Goal: Task Accomplishment & Management: Use online tool/utility

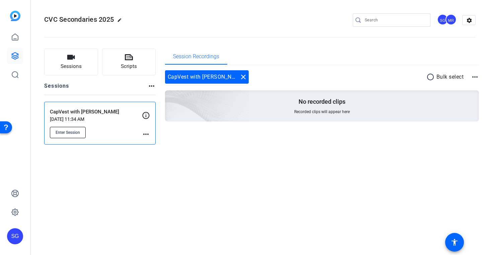
click at [77, 132] on span "Enter Session" at bounding box center [68, 132] width 24 height 5
click at [145, 135] on mat-icon "more_horiz" at bounding box center [146, 134] width 8 height 8
click at [163, 144] on span "Edit Session" at bounding box center [162, 144] width 30 height 8
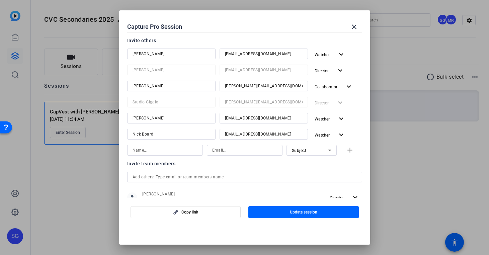
scroll to position [88, 0]
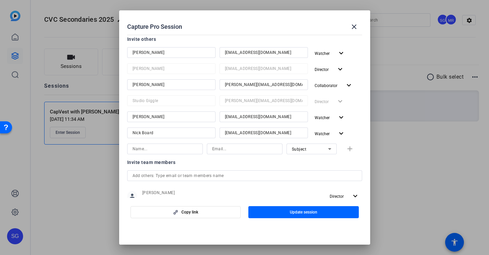
click at [277, 85] on input "steve@studiogiggle.co.uk" at bounding box center [264, 85] width 78 height 8
click at [245, 151] on input at bounding box center [244, 149] width 65 height 8
paste input "steve@studiogiggle.co.uk"
type input "steve@studiogiggle.co.uk"
click at [179, 84] on input "Steve Garratt" at bounding box center [172, 85] width 78 height 8
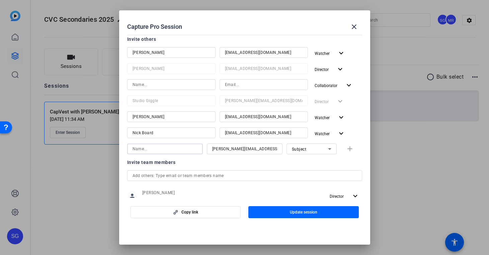
click at [167, 151] on input at bounding box center [165, 149] width 65 height 8
paste input "Steve Garratt"
type input "Steve Garratt"
click at [332, 151] on icon at bounding box center [330, 149] width 8 height 8
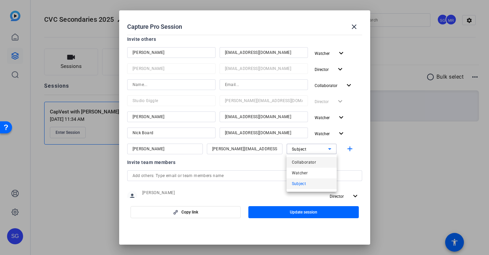
click at [321, 162] on mat-option "Collaborator" at bounding box center [312, 162] width 50 height 11
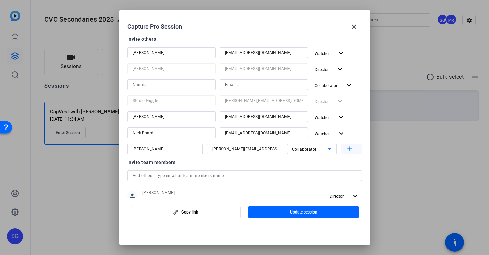
click at [349, 150] on mat-icon "add" at bounding box center [350, 149] width 8 height 8
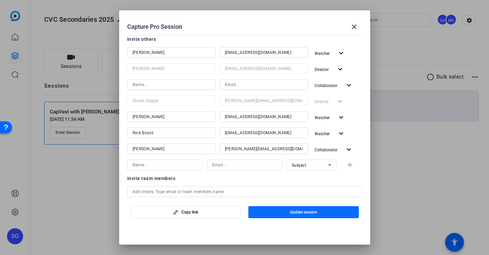
click at [321, 213] on span "button" at bounding box center [304, 212] width 111 height 16
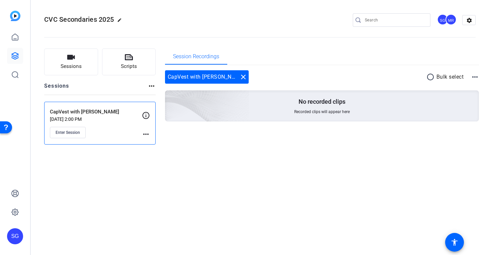
click at [149, 135] on mat-icon "more_horiz" at bounding box center [146, 134] width 8 height 8
click at [154, 142] on span "Edit Session" at bounding box center [162, 144] width 30 height 8
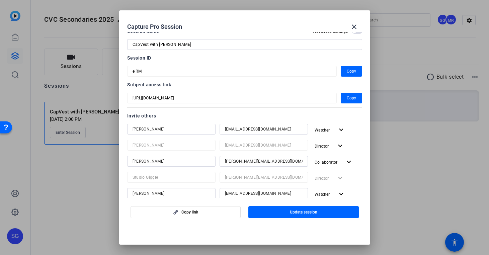
scroll to position [12, 0]
click at [346, 160] on mat-icon "expand_more" at bounding box center [349, 162] width 8 height 8
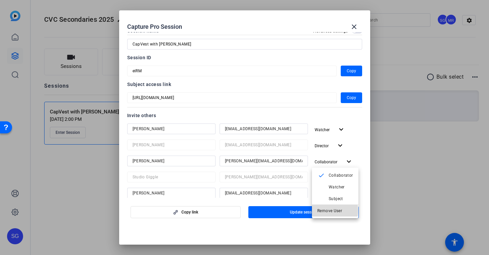
click at [332, 211] on span "Remove User" at bounding box center [330, 211] width 25 height 5
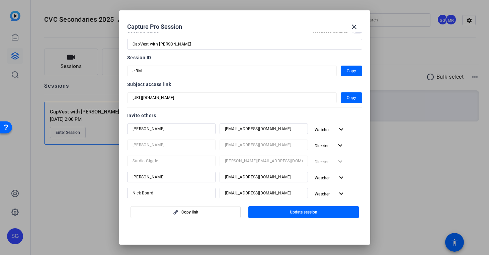
scroll to position [55, 0]
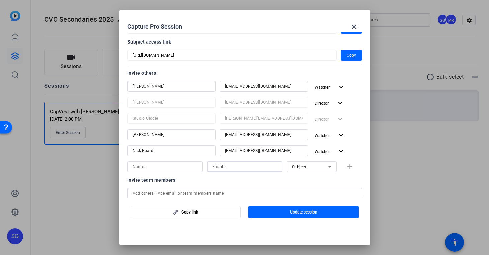
click at [230, 166] on input at bounding box center [244, 167] width 65 height 8
paste input "Steve Garratt"
type input "Steve Garratt"
click at [164, 163] on input at bounding box center [165, 167] width 65 height 8
paste input "Steve Garratt"
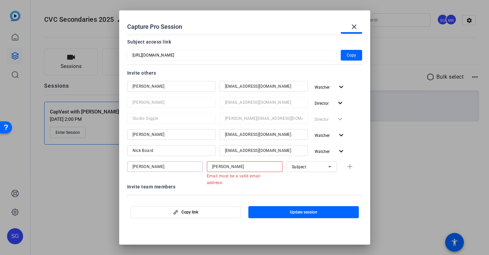
type input "Steve Garratt"
drag, startPoint x: 239, startPoint y: 167, endPoint x: 141, endPoint y: 166, distance: 97.5
click at [140, 166] on div "Steve Garratt Steve Garratt Email must be a valid email address. Subject add" at bounding box center [244, 169] width 235 height 17
click at [229, 169] on input at bounding box center [244, 167] width 65 height 8
paste input "steve@studiogiggle.co.uk"
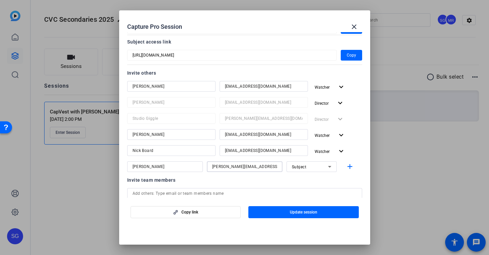
type input "steve@studiogiggle.co.uk"
click at [331, 165] on icon at bounding box center [330, 167] width 8 height 8
click at [322, 177] on mat-option "Collaborator" at bounding box center [312, 180] width 50 height 11
click at [347, 167] on mat-icon "add" at bounding box center [350, 167] width 8 height 8
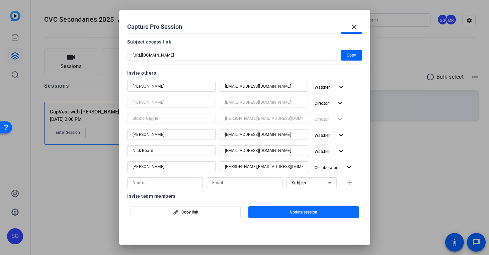
click at [329, 212] on span "button" at bounding box center [304, 212] width 111 height 16
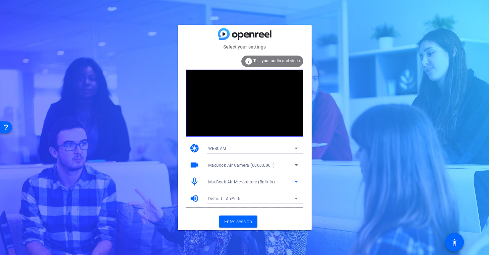
click at [254, 182] on span "MacBook Air Microphone (Built-in)" at bounding box center [241, 182] width 67 height 5
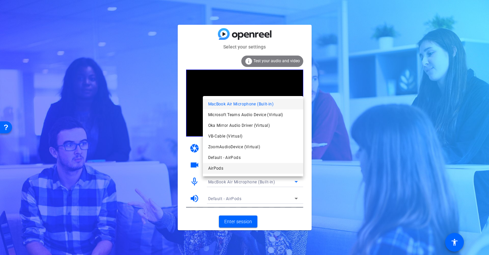
click at [221, 170] on span "AirPods" at bounding box center [215, 168] width 15 height 8
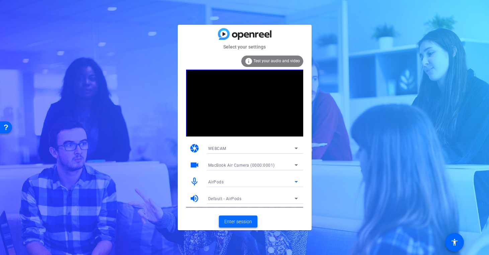
click at [232, 220] on span "Enter session" at bounding box center [238, 221] width 28 height 7
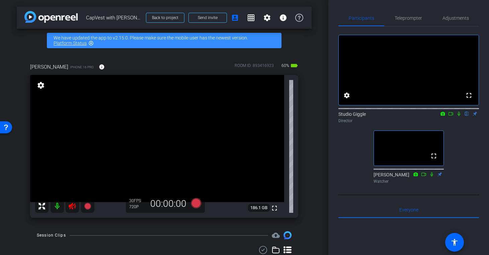
click at [72, 206] on icon at bounding box center [72, 206] width 7 height 7
click at [467, 12] on span "Adjustments" at bounding box center [456, 18] width 26 height 16
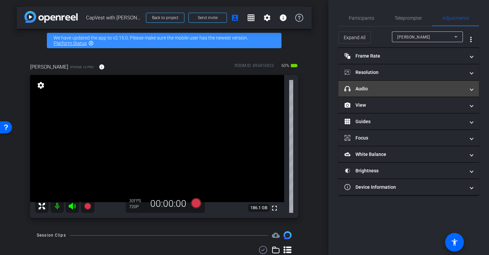
click at [384, 90] on mat-panel-title "headphone icon Audio" at bounding box center [405, 88] width 121 height 7
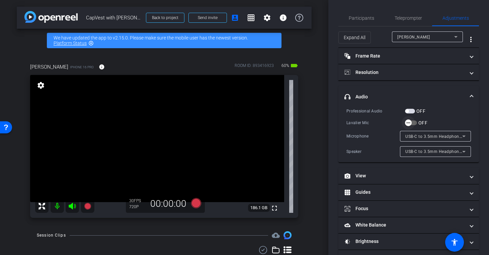
click at [412, 123] on span "button" at bounding box center [408, 123] width 7 height 7
click at [368, 19] on span "Participants" at bounding box center [361, 18] width 25 height 5
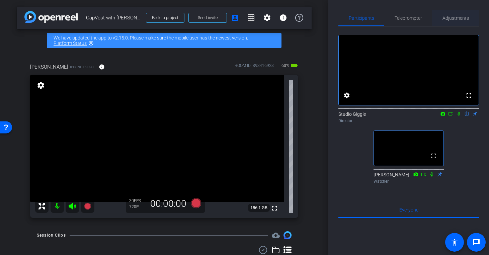
click at [451, 21] on span "Adjustments" at bounding box center [456, 18] width 26 height 16
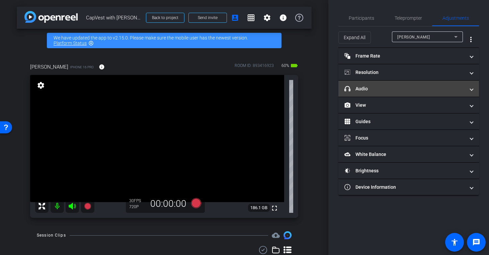
click at [394, 87] on mat-panel-title "headphone icon Audio" at bounding box center [405, 88] width 121 height 7
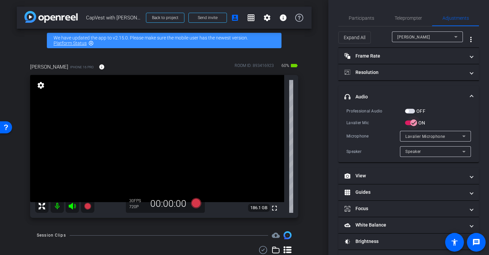
click at [415, 125] on icon "button" at bounding box center [414, 123] width 6 height 6
click at [411, 123] on icon "button" at bounding box center [409, 123] width 6 height 6
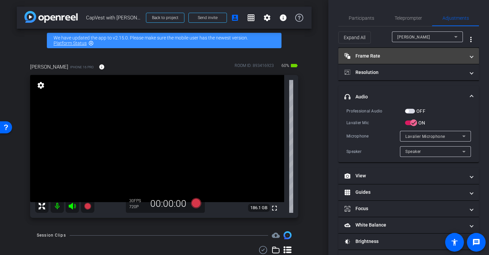
click at [427, 59] on mat-panel-title "Frame Rate Frame Rate" at bounding box center [405, 56] width 121 height 7
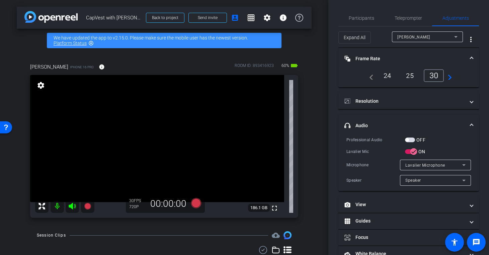
click at [416, 80] on div "25" at bounding box center [410, 75] width 18 height 11
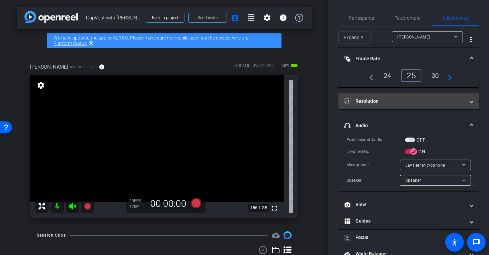
click at [437, 101] on mat-panel-title "Resolution" at bounding box center [405, 101] width 121 height 7
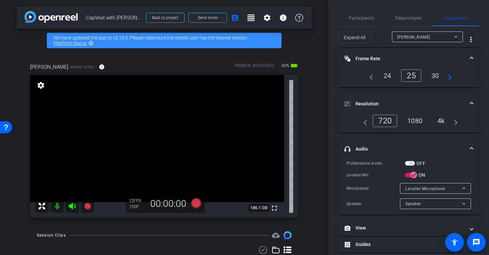
click at [442, 122] on div "4k" at bounding box center [441, 120] width 17 height 11
click at [358, 16] on span "Participants" at bounding box center [361, 18] width 25 height 5
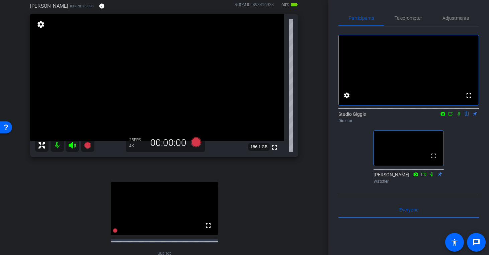
scroll to position [69, 0]
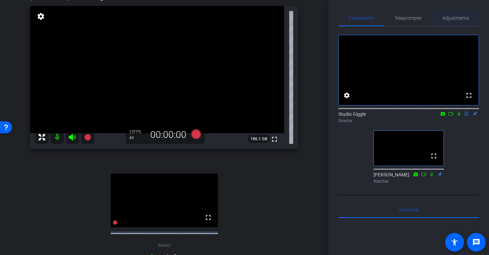
click at [460, 15] on span "Adjustments" at bounding box center [456, 18] width 26 height 16
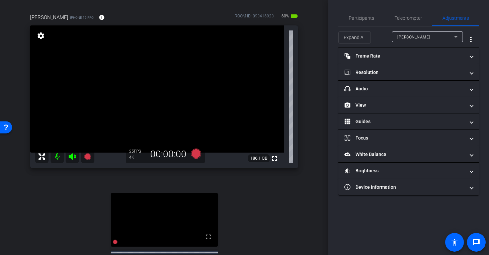
scroll to position [50, 0]
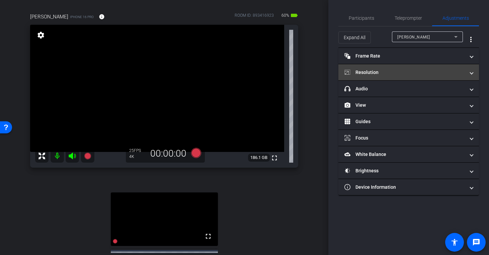
click at [369, 69] on mat-panel-title "Resolution" at bounding box center [405, 72] width 121 height 7
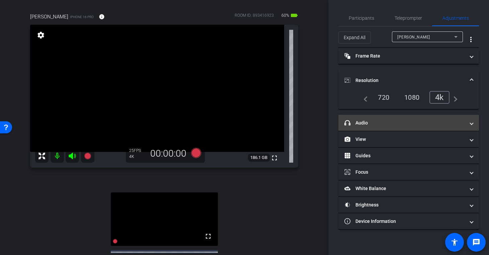
click at [370, 123] on mat-panel-title "headphone icon Audio" at bounding box center [405, 123] width 121 height 7
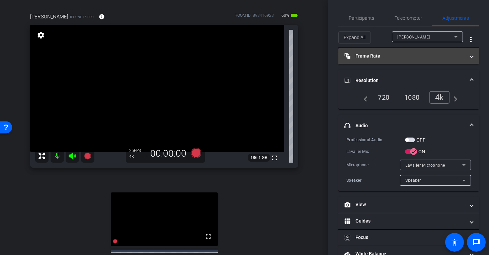
click at [381, 57] on mat-panel-title "Frame Rate Frame Rate" at bounding box center [405, 56] width 121 height 7
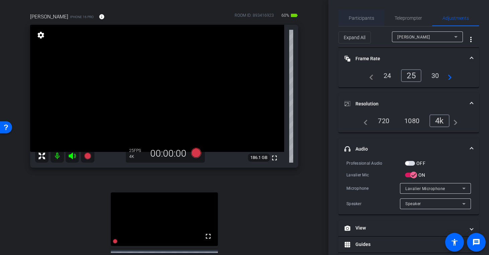
click at [366, 21] on span "Participants" at bounding box center [361, 18] width 25 height 16
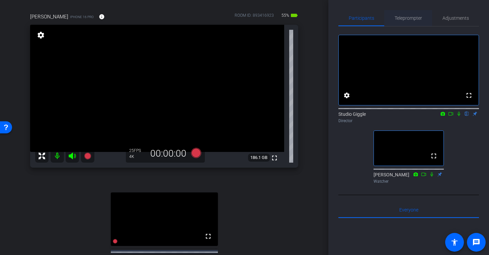
click at [412, 17] on span "Teleprompter" at bounding box center [408, 18] width 27 height 5
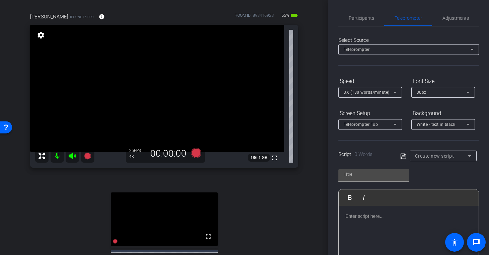
scroll to position [37, 0]
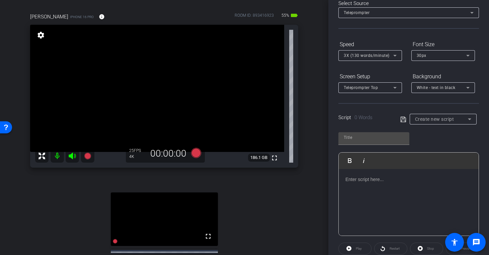
click at [430, 123] on div "Create new script" at bounding box center [443, 119] width 56 height 11
click at [397, 138] on div at bounding box center [244, 127] width 489 height 255
click at [397, 138] on input "text" at bounding box center [374, 138] width 60 height 8
click at [407, 185] on div at bounding box center [409, 202] width 140 height 67
click at [388, 139] on input "CapVest" at bounding box center [374, 138] width 60 height 8
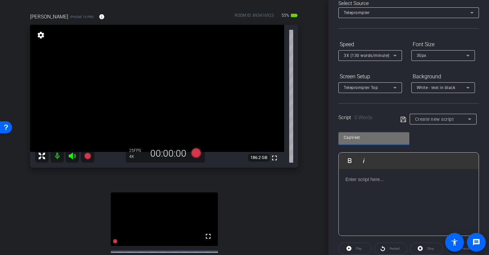
click at [369, 139] on input "CapVest" at bounding box center [374, 138] width 60 height 8
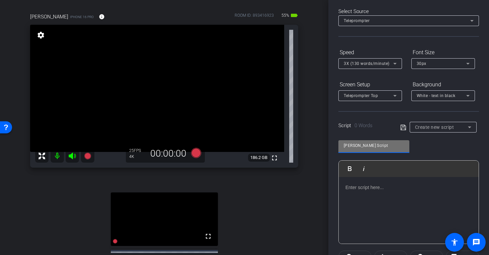
scroll to position [26, 0]
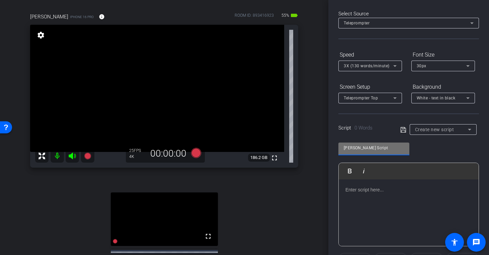
type input "[PERSON_NAME] Script"
click at [403, 191] on p at bounding box center [409, 189] width 127 height 7
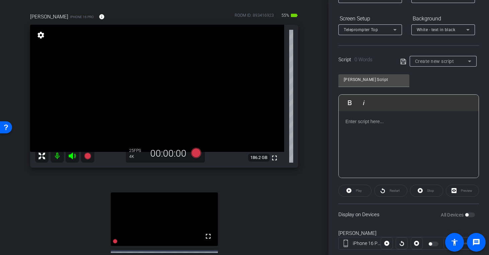
scroll to position [94, 0]
click at [350, 124] on p at bounding box center [409, 122] width 127 height 7
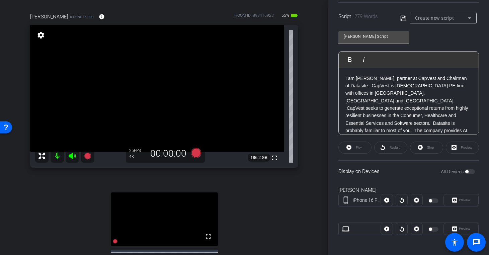
scroll to position [139, 0]
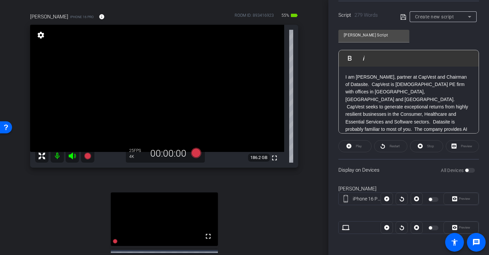
click at [425, 167] on div "Display on Devices All Devices" at bounding box center [409, 170] width 141 height 22
click at [403, 18] on icon at bounding box center [404, 17] width 6 height 8
click at [430, 200] on span "button" at bounding box center [430, 199] width 3 height 3
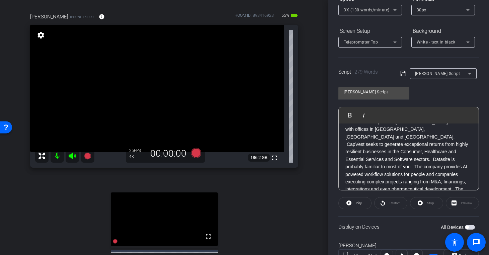
scroll to position [0, 0]
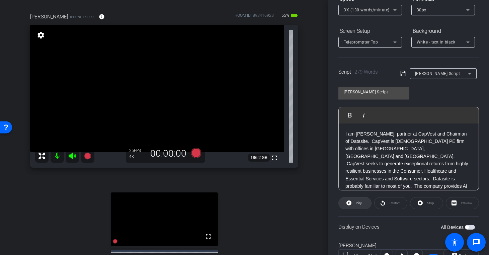
click at [349, 202] on icon at bounding box center [349, 203] width 5 height 5
click at [349, 202] on icon at bounding box center [347, 203] width 5 height 8
click at [399, 204] on span "Restart" at bounding box center [395, 203] width 10 height 4
click at [354, 208] on span at bounding box center [355, 203] width 33 height 16
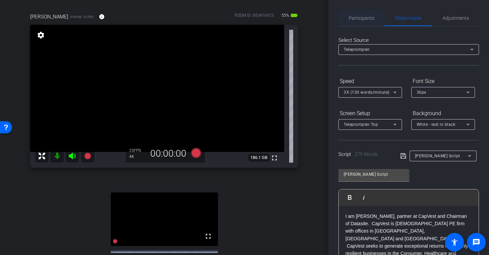
click at [357, 20] on span "Participants" at bounding box center [361, 18] width 25 height 5
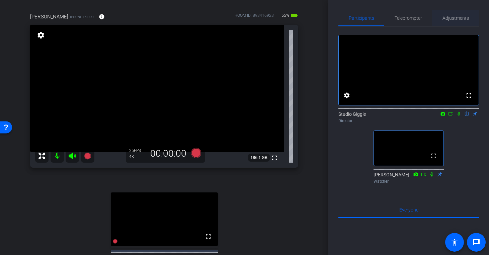
click at [451, 22] on span "Adjustments" at bounding box center [456, 18] width 26 height 16
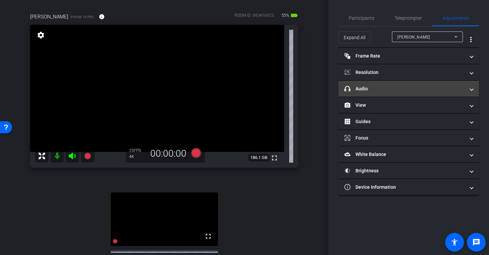
click at [380, 87] on mat-panel-title "headphone icon Audio" at bounding box center [405, 88] width 121 height 7
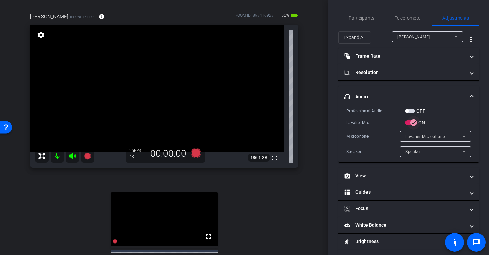
click at [415, 126] on span "button" at bounding box center [414, 123] width 7 height 7
click at [415, 126] on span "button" at bounding box center [408, 122] width 13 height 13
click at [415, 122] on icon "button" at bounding box center [414, 123] width 6 height 6
click at [194, 154] on icon at bounding box center [196, 153] width 10 height 10
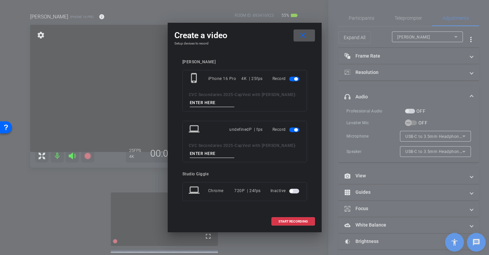
click at [217, 103] on input at bounding box center [212, 103] width 45 height 8
type input "[PERSON_NAME]"
click at [297, 132] on span "button" at bounding box center [294, 130] width 10 height 5
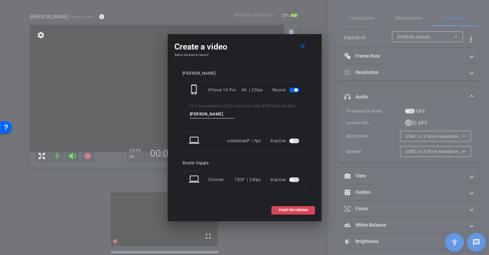
click at [291, 209] on span "START RECORDING" at bounding box center [293, 210] width 29 height 3
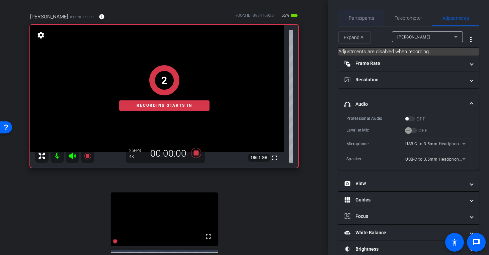
click at [366, 20] on span "Participants" at bounding box center [361, 18] width 25 height 5
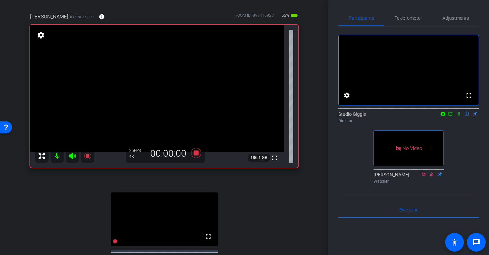
click at [453, 116] on icon at bounding box center [451, 114] width 5 height 5
click at [407, 18] on span "Teleprompter" at bounding box center [408, 18] width 27 height 5
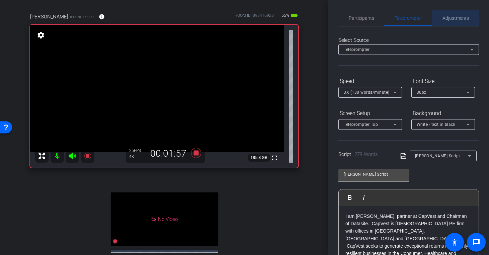
click at [455, 18] on span "Adjustments" at bounding box center [456, 18] width 26 height 5
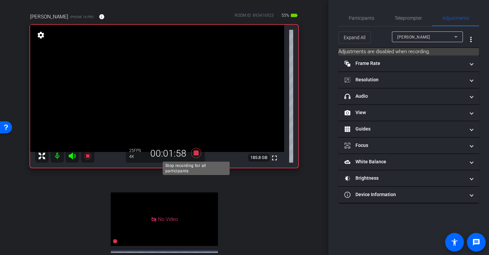
click at [193, 156] on icon at bounding box center [196, 153] width 16 height 12
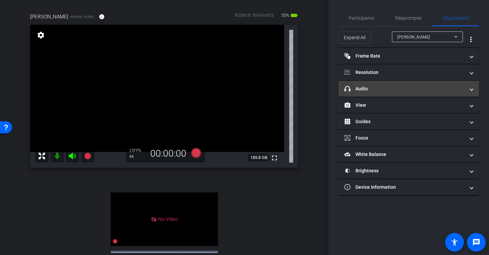
click at [397, 89] on mat-panel-title "headphone icon Audio" at bounding box center [405, 88] width 121 height 7
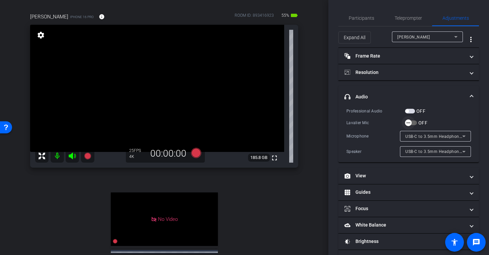
click at [410, 128] on span "button" at bounding box center [408, 122] width 13 height 13
click at [362, 17] on span "Participants" at bounding box center [361, 18] width 25 height 5
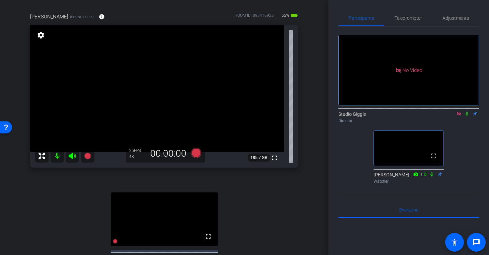
click at [458, 112] on icon at bounding box center [459, 114] width 4 height 4
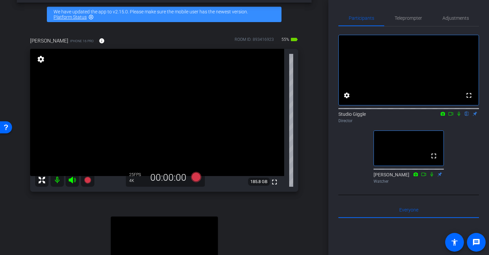
scroll to position [25, 0]
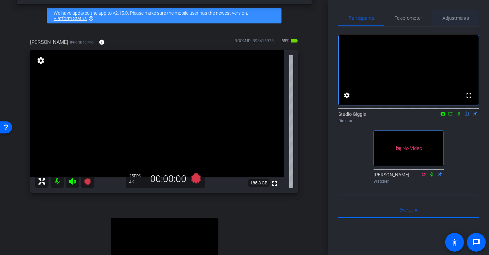
click at [455, 17] on span "Adjustments" at bounding box center [456, 18] width 26 height 5
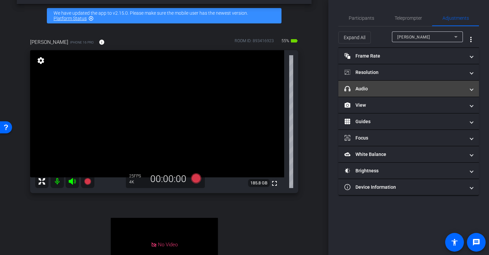
click at [378, 89] on mat-panel-title "headphone icon Audio" at bounding box center [405, 88] width 121 height 7
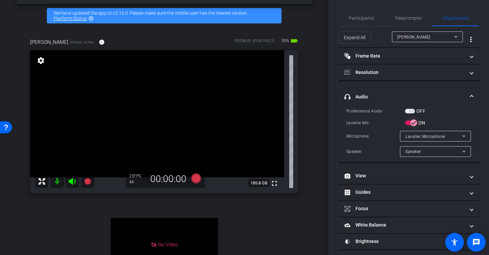
click at [413, 122] on icon "button" at bounding box center [414, 123] width 6 height 6
click at [196, 177] on icon at bounding box center [196, 179] width 10 height 10
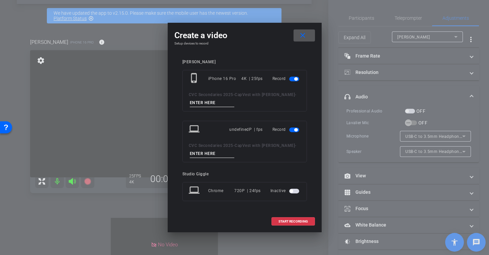
click at [293, 131] on span "button" at bounding box center [294, 130] width 10 height 5
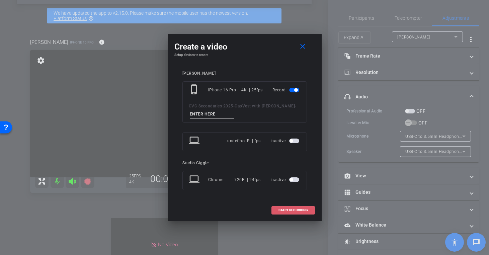
click at [293, 212] on span "START RECORDING" at bounding box center [293, 210] width 29 height 3
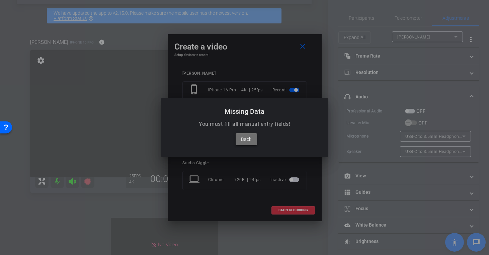
click at [246, 137] on span "Back" at bounding box center [246, 139] width 10 height 8
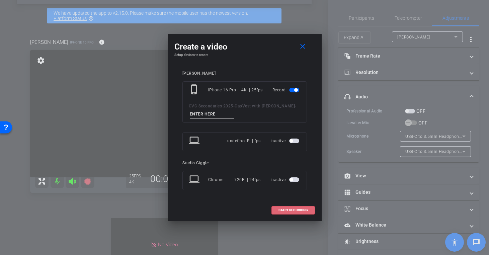
click at [217, 115] on input at bounding box center [212, 114] width 45 height 8
type input "[PERSON_NAME]"
click at [285, 214] on span at bounding box center [293, 210] width 43 height 16
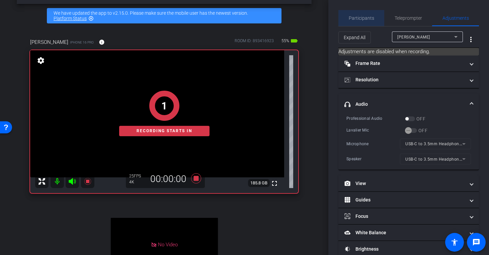
click at [371, 19] on span "Participants" at bounding box center [361, 18] width 25 height 5
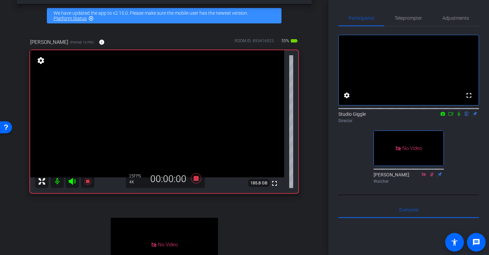
click at [451, 116] on icon at bounding box center [451, 114] width 5 height 5
click at [468, 116] on icon at bounding box center [467, 114] width 3 height 4
click at [417, 19] on span "Teleprompter" at bounding box center [408, 18] width 27 height 5
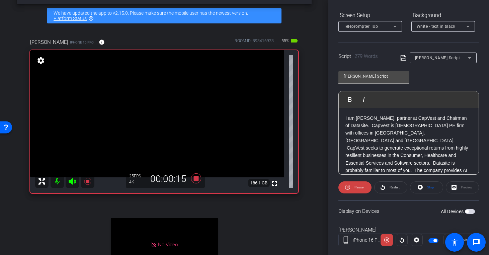
scroll to position [98, 0]
click at [196, 179] on icon at bounding box center [196, 179] width 10 height 10
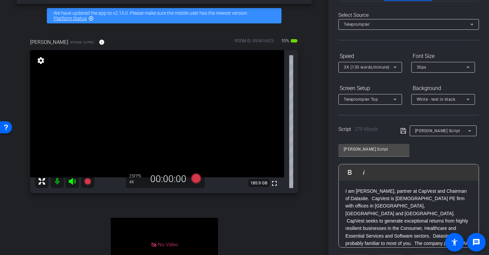
scroll to position [0, 0]
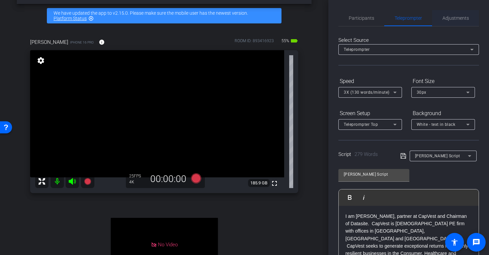
click at [447, 18] on span "Adjustments" at bounding box center [456, 18] width 26 height 5
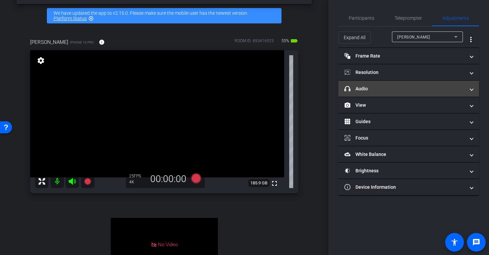
click at [377, 93] on mat-expansion-panel-header "headphone icon Audio" at bounding box center [409, 89] width 141 height 16
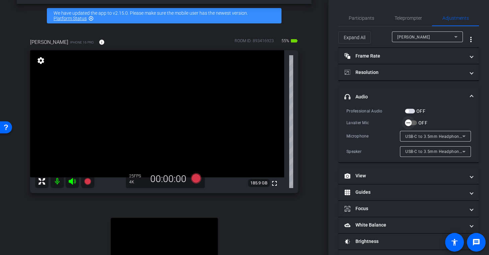
click at [410, 123] on icon "button" at bounding box center [409, 123] width 6 height 6
click at [368, 21] on span "Participants" at bounding box center [361, 18] width 25 height 16
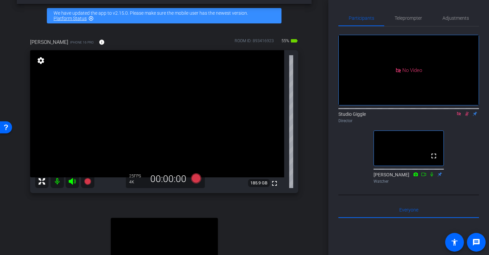
click at [460, 112] on icon at bounding box center [459, 114] width 5 height 5
click at [459, 116] on icon at bounding box center [460, 114] width 4 height 4
click at [460, 20] on span "Adjustments" at bounding box center [456, 18] width 26 height 5
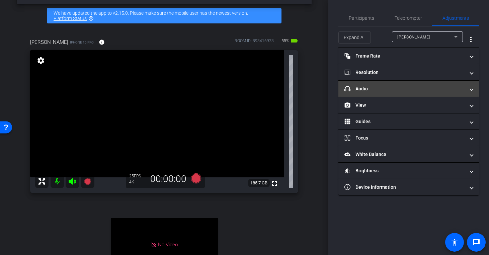
click at [390, 92] on mat-panel-title "headphone icon Audio" at bounding box center [405, 88] width 121 height 7
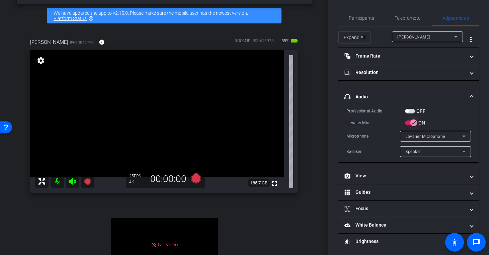
click at [414, 124] on icon "button" at bounding box center [414, 123] width 6 height 6
click at [197, 181] on icon at bounding box center [196, 179] width 10 height 10
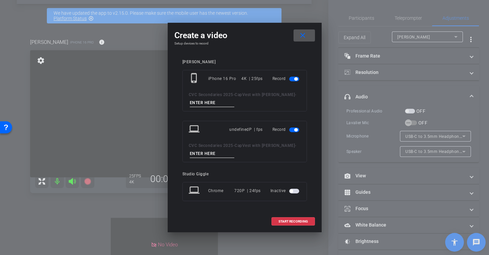
click at [293, 131] on span "button" at bounding box center [294, 130] width 10 height 5
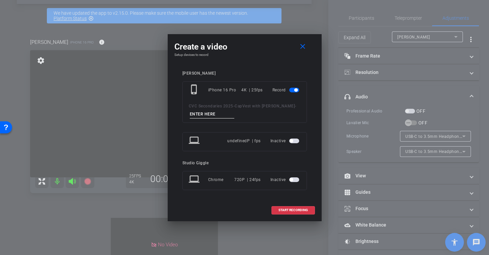
click at [213, 114] on input at bounding box center [212, 114] width 45 height 8
type input "[PERSON_NAME]"
click at [295, 213] on span at bounding box center [293, 210] width 43 height 16
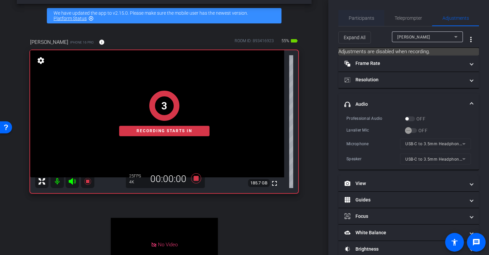
click at [370, 22] on span "Participants" at bounding box center [361, 18] width 25 height 16
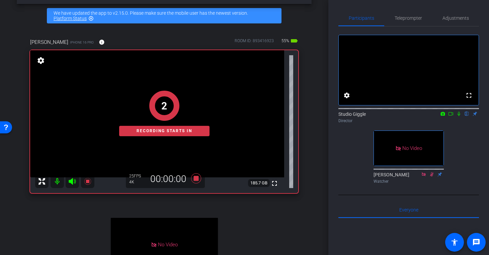
click at [451, 116] on icon at bounding box center [451, 114] width 5 height 5
click at [467, 116] on icon at bounding box center [467, 114] width 3 height 4
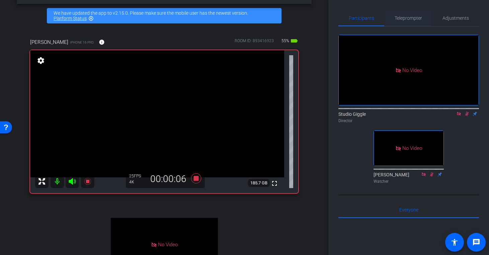
click at [409, 20] on span "Teleprompter" at bounding box center [408, 18] width 27 height 5
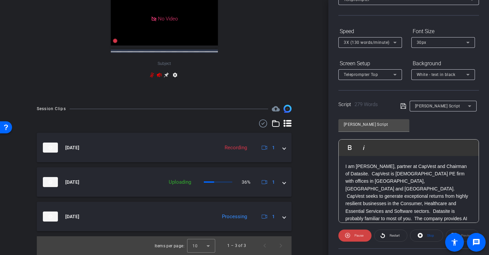
scroll to position [258, 0]
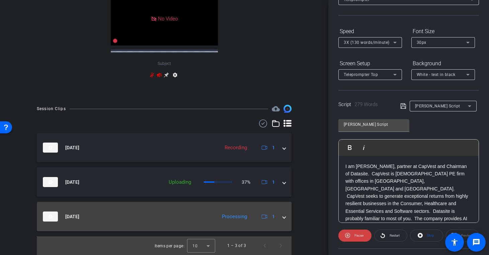
click at [286, 216] on mat-expansion-panel-header "[DATE] Processing 1" at bounding box center [164, 216] width 255 height 29
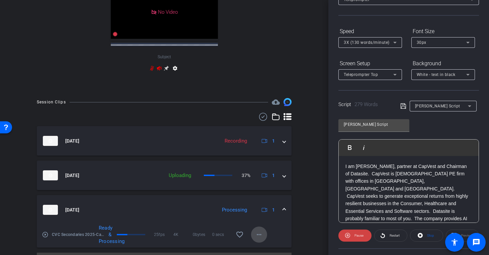
click at [258, 239] on mat-icon "more_horiz" at bounding box center [259, 235] width 8 height 8
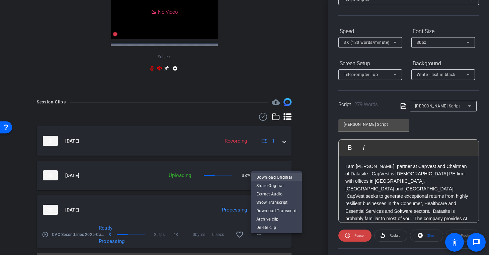
click at [280, 174] on span "Download Original" at bounding box center [277, 178] width 40 height 8
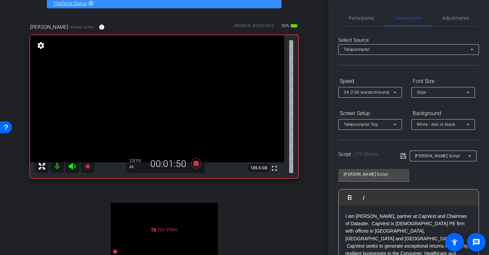
scroll to position [39, 0]
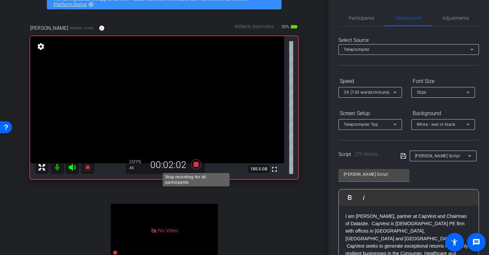
click at [198, 164] on icon at bounding box center [196, 164] width 10 height 10
click at [454, 18] on span "Adjustments" at bounding box center [456, 18] width 26 height 5
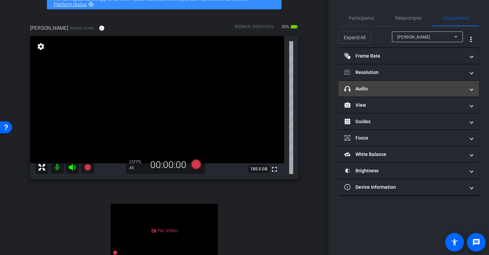
click at [390, 90] on mat-panel-title "headphone icon Audio" at bounding box center [405, 88] width 121 height 7
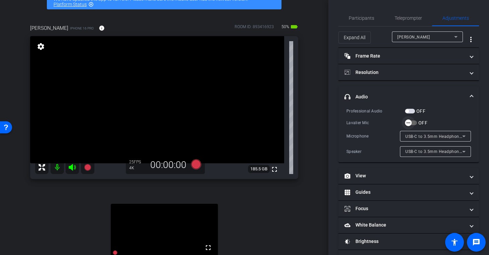
click at [413, 122] on span "button" at bounding box center [408, 122] width 13 height 13
click at [371, 20] on span "Participants" at bounding box center [361, 18] width 25 height 5
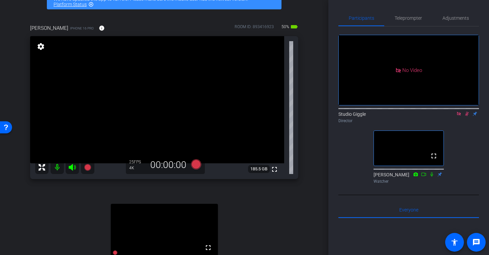
click at [460, 112] on icon at bounding box center [459, 114] width 5 height 5
click at [460, 116] on icon at bounding box center [459, 114] width 5 height 5
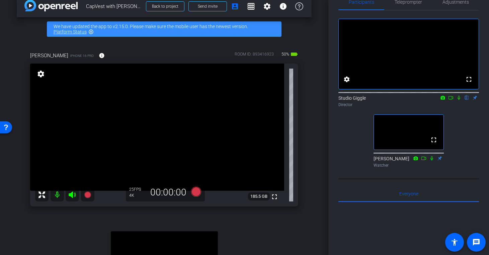
scroll to position [0, 0]
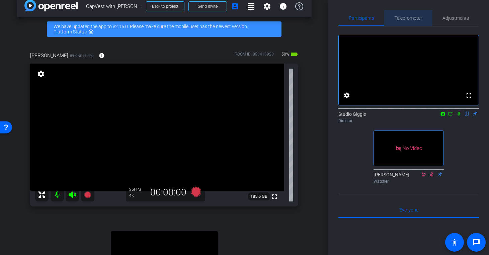
click at [416, 18] on span "Teleprompter" at bounding box center [408, 18] width 27 height 5
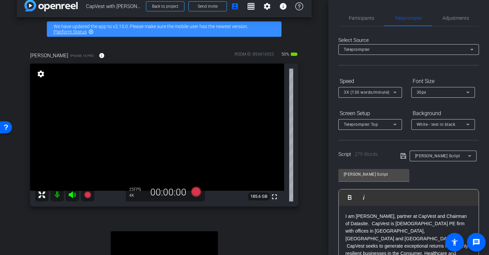
click at [384, 91] on span "3X (130 words/minute)" at bounding box center [367, 92] width 46 height 5
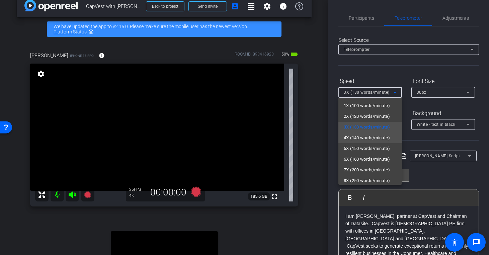
click at [370, 139] on span "4X (140 words/minute)" at bounding box center [367, 138] width 46 height 8
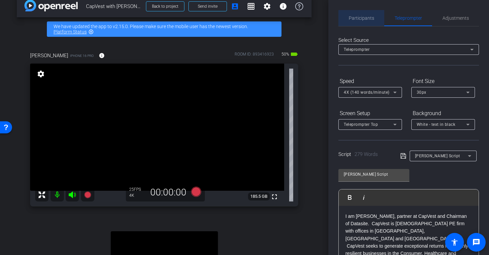
click at [369, 18] on span "Participants" at bounding box center [361, 18] width 25 height 5
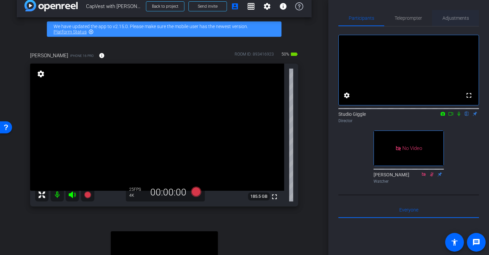
click at [459, 18] on span "Adjustments" at bounding box center [456, 18] width 26 height 5
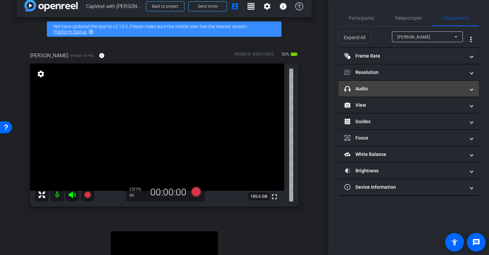
click at [373, 88] on mat-panel-title "headphone icon Audio" at bounding box center [405, 88] width 121 height 7
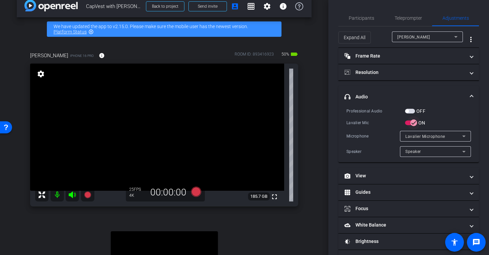
click at [417, 124] on span "button" at bounding box center [414, 123] width 7 height 7
click at [197, 195] on icon at bounding box center [196, 192] width 10 height 10
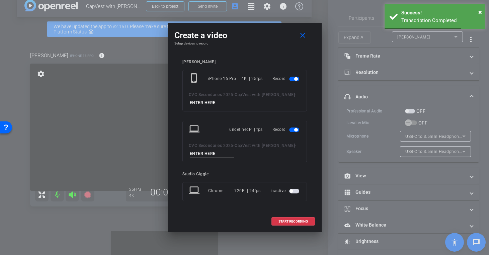
click at [207, 103] on input at bounding box center [212, 103] width 45 height 8
type input "[PERSON_NAME]"
click at [293, 130] on span "button" at bounding box center [294, 130] width 10 height 5
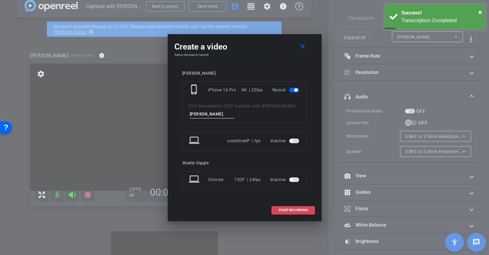
click at [298, 211] on span "START RECORDING" at bounding box center [293, 210] width 29 height 3
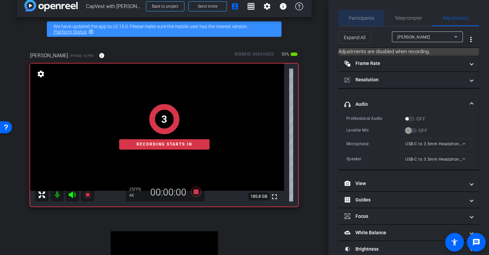
click at [371, 20] on span "Participants" at bounding box center [361, 18] width 25 height 5
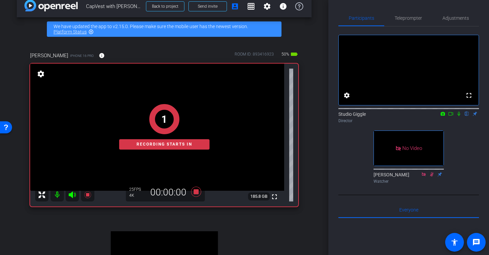
click at [454, 117] on mat-icon at bounding box center [451, 114] width 8 height 6
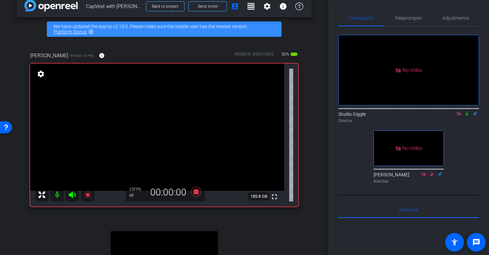
click at [466, 116] on icon at bounding box center [467, 114] width 5 height 5
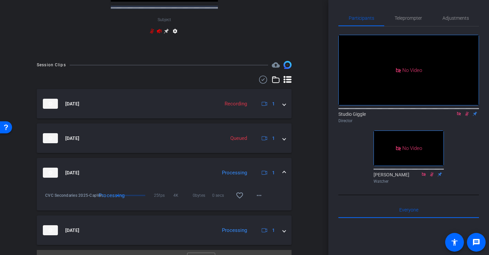
scroll to position [290, 0]
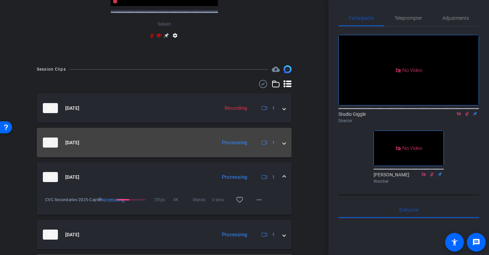
click at [286, 152] on mat-expansion-panel-header "[DATE] Processing 1" at bounding box center [164, 142] width 255 height 29
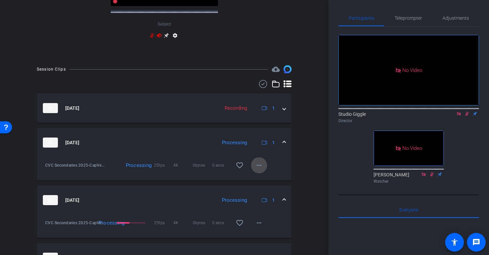
click at [263, 170] on mat-icon "more_horiz" at bounding box center [259, 165] width 8 height 8
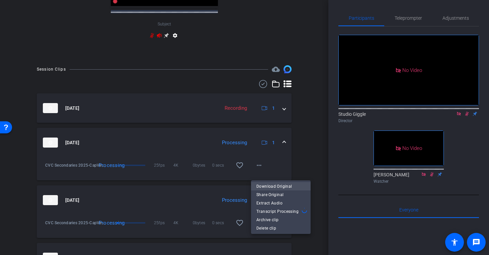
click at [287, 188] on span "Download Original" at bounding box center [281, 186] width 49 height 8
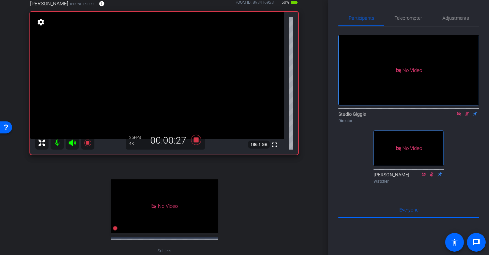
scroll to position [62, 0]
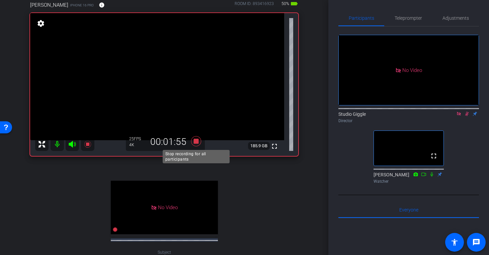
click at [193, 141] on icon at bounding box center [196, 141] width 16 height 12
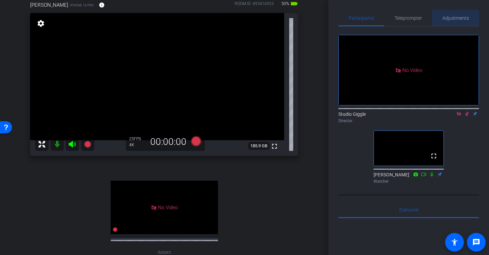
click at [455, 19] on span "Adjustments" at bounding box center [456, 18] width 26 height 5
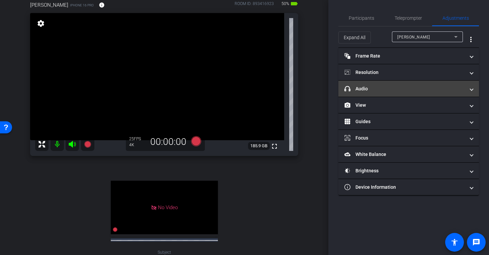
click at [416, 82] on mat-expansion-panel-header "headphone icon Audio" at bounding box center [409, 89] width 141 height 16
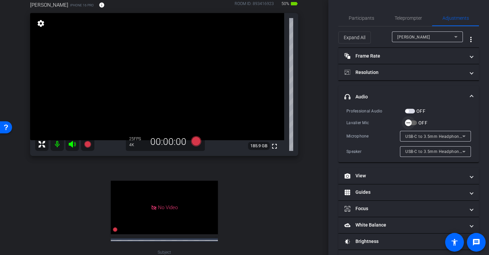
click at [415, 122] on span "button" at bounding box center [408, 122] width 13 height 13
click at [368, 18] on span "Participants" at bounding box center [361, 18] width 25 height 5
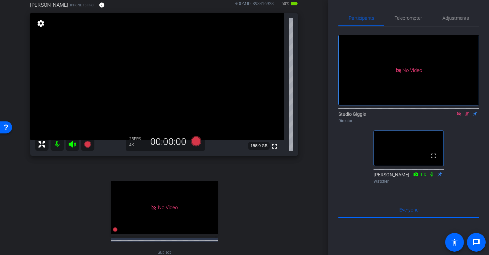
click at [460, 112] on icon at bounding box center [459, 114] width 5 height 5
click at [459, 116] on icon at bounding box center [459, 114] width 5 height 5
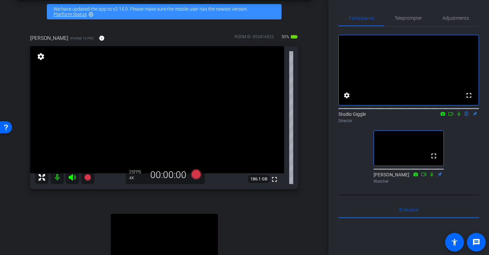
scroll to position [27, 0]
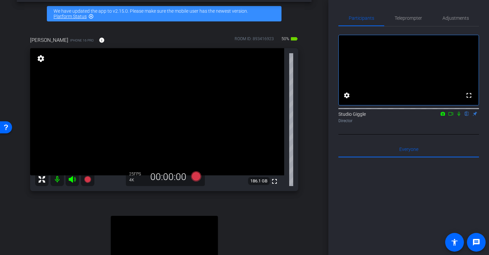
click at [74, 182] on icon at bounding box center [72, 180] width 8 height 8
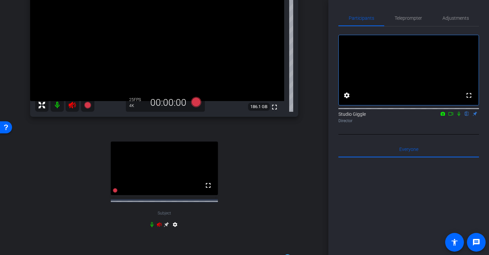
scroll to position [105, 0]
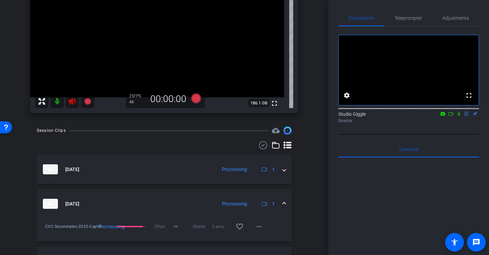
click at [458, 116] on icon at bounding box center [459, 114] width 5 height 5
click at [456, 117] on mat-icon at bounding box center [459, 114] width 8 height 6
click at [70, 98] on icon at bounding box center [72, 101] width 8 height 8
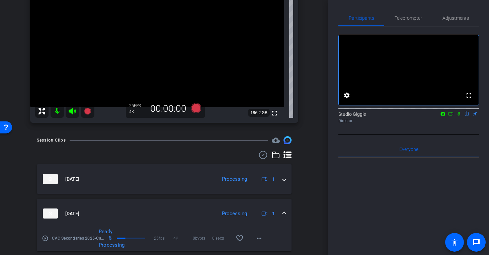
scroll to position [58, 0]
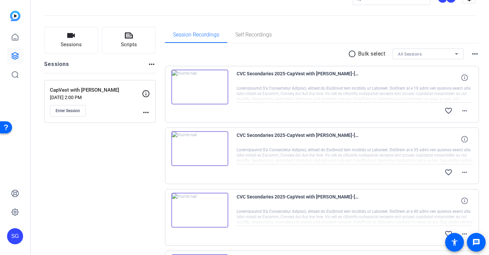
scroll to position [13, 0]
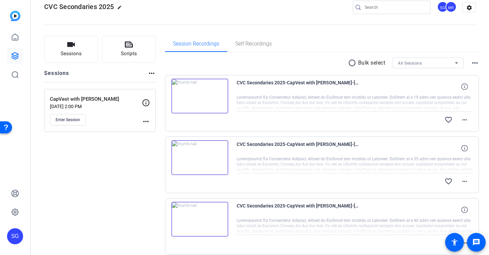
click at [257, 104] on div at bounding box center [355, 103] width 237 height 17
click at [198, 96] on img at bounding box center [200, 96] width 57 height 35
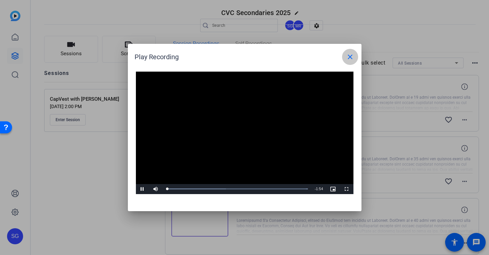
click at [350, 56] on mat-icon "close" at bounding box center [350, 57] width 8 height 8
